Goal: Find contact information: Find contact information

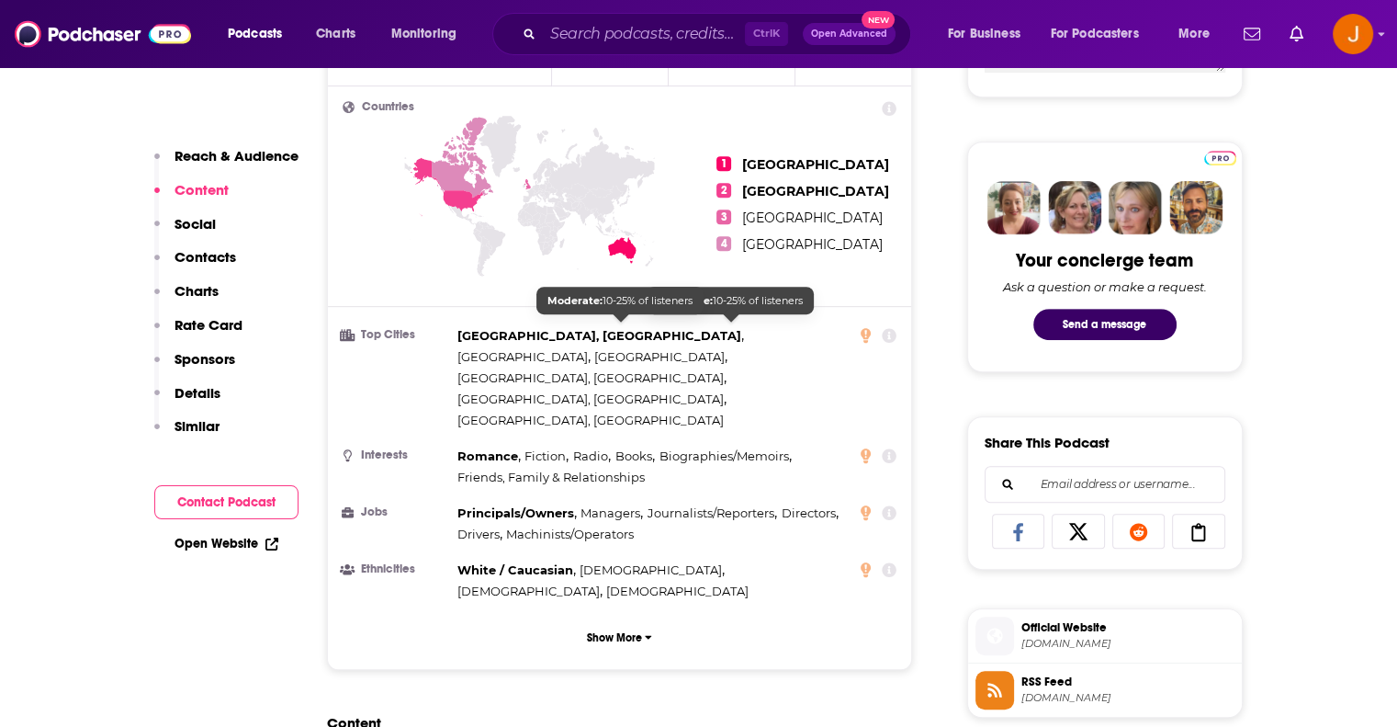
scroll to position [795, 0]
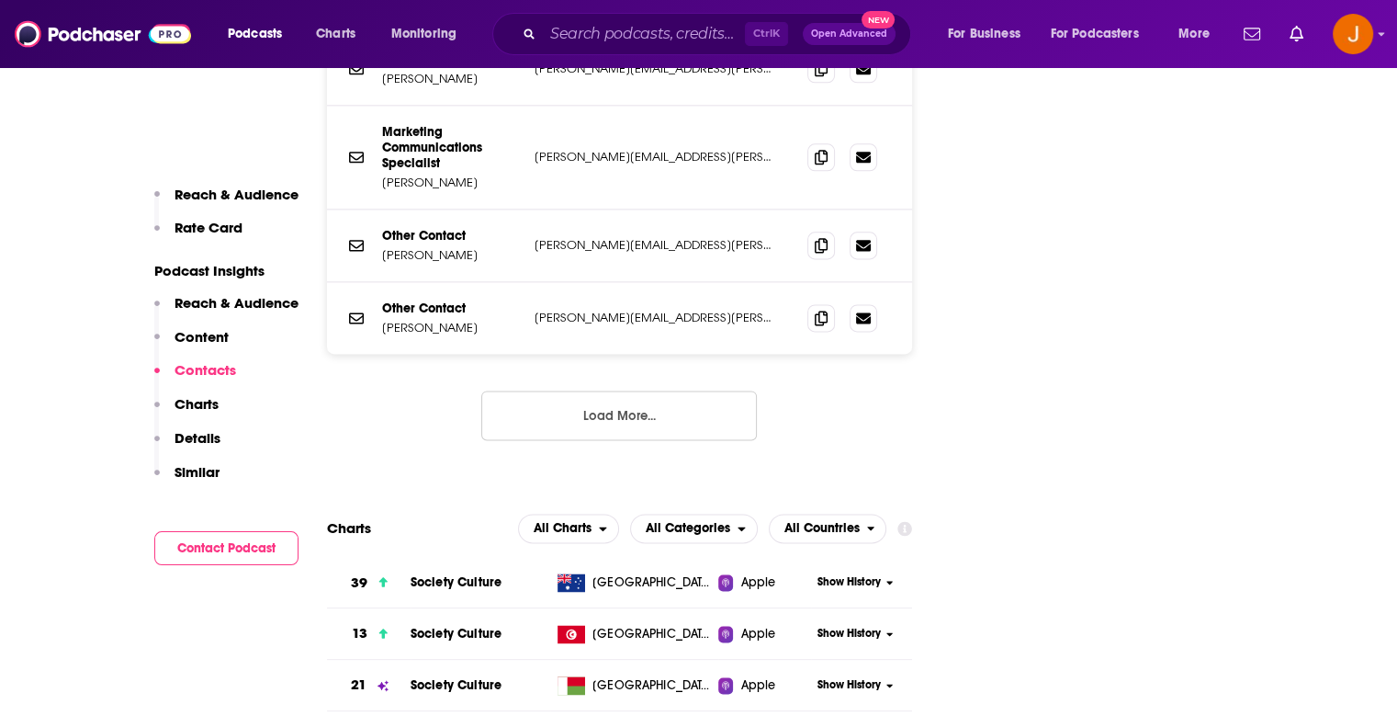
scroll to position [2388, 0]
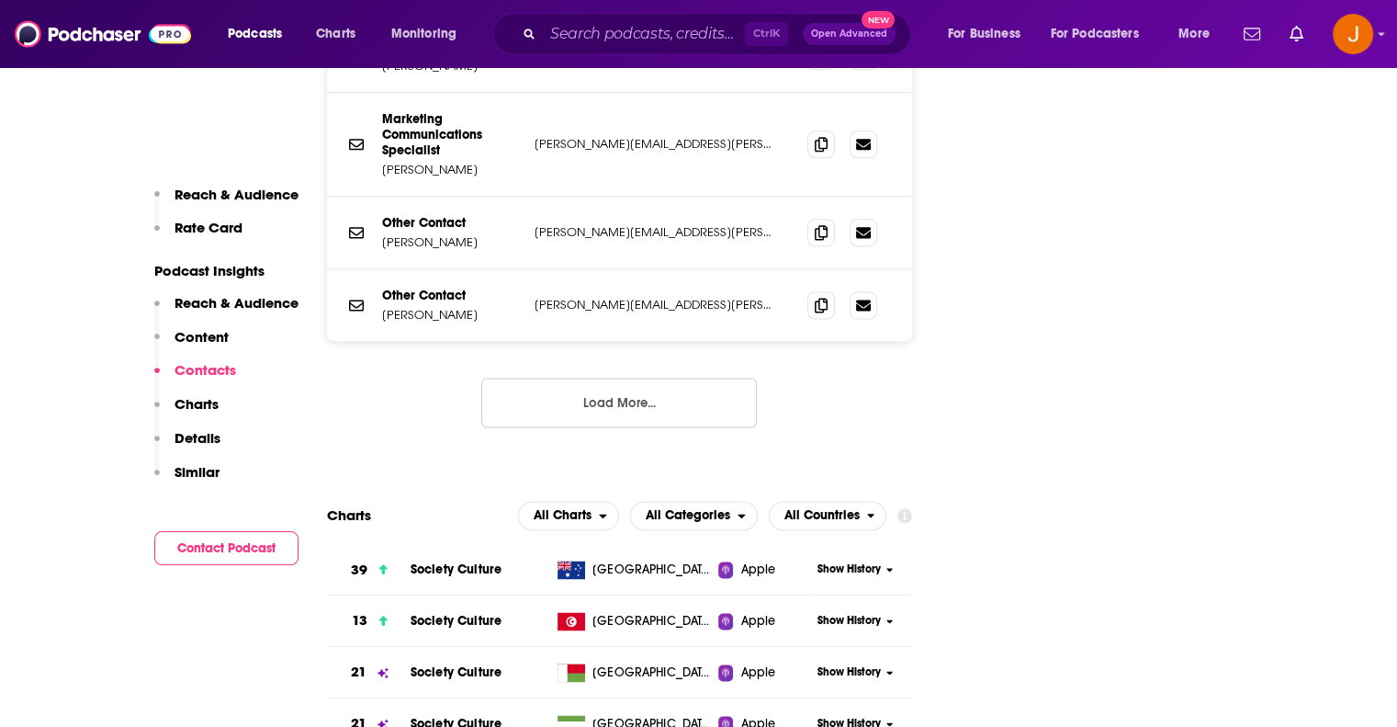
click at [646, 378] on button "Load More..." at bounding box center [619, 403] width 276 height 50
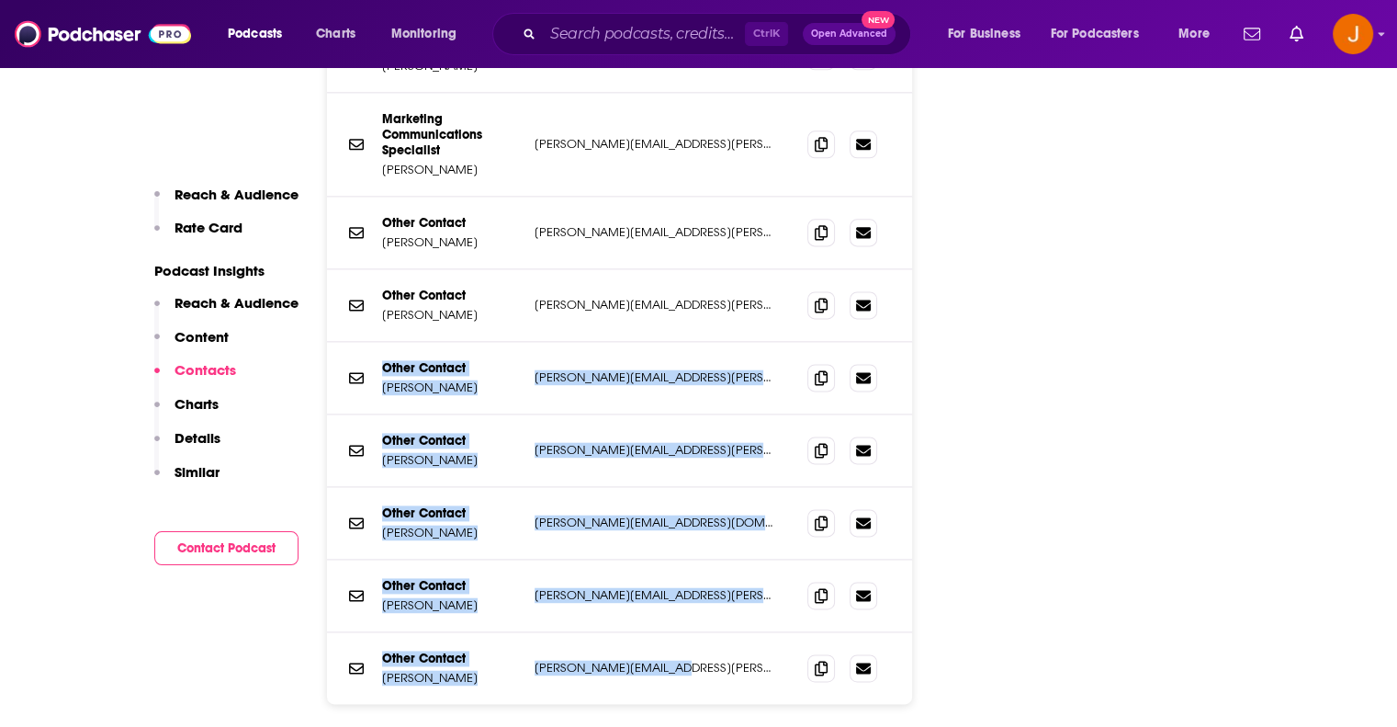
drag, startPoint x: 694, startPoint y: 623, endPoint x: 375, endPoint y: 317, distance: 442.4
click at [375, 317] on div "Podcast Email Australian Broadcasting Corporation [EMAIL_ADDRESS][DOMAIN_NAME] …" at bounding box center [620, 326] width 586 height 756
copy div "Other Contact [PERSON_NAME] Omar [EMAIL_ADDRESS][PERSON_NAME][DOMAIN_NAME] [PER…"
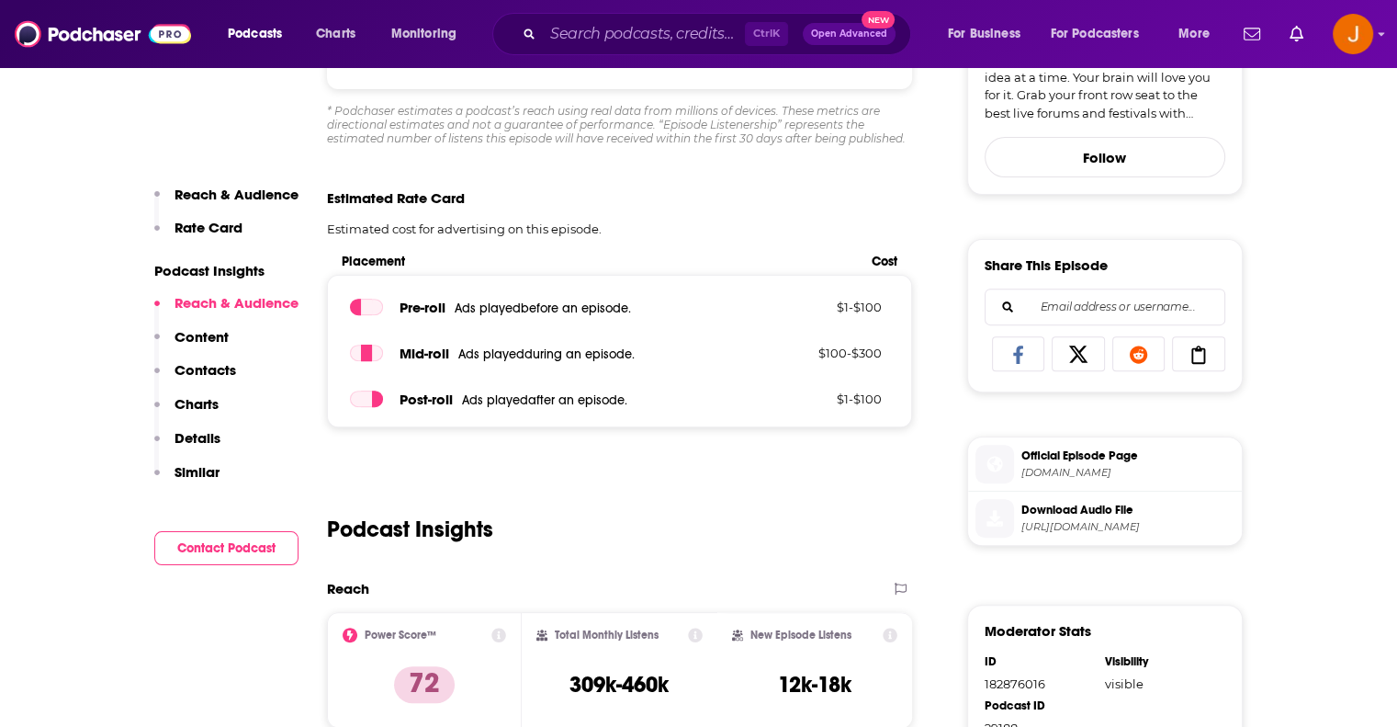
scroll to position [551, 0]
